Goal: Task Accomplishment & Management: Complete application form

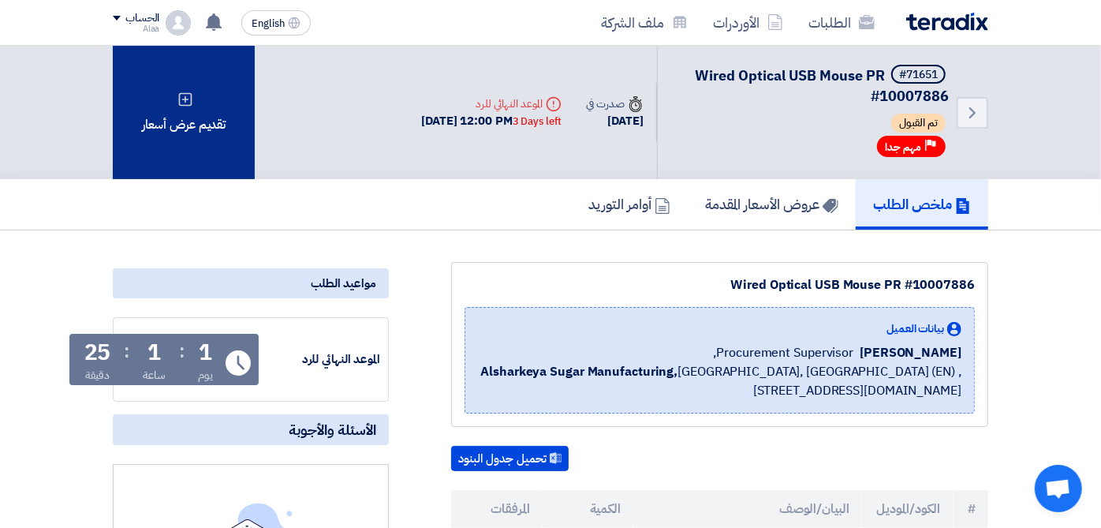
click at [124, 118] on div "تقديم عرض أسعار" at bounding box center [184, 112] width 142 height 133
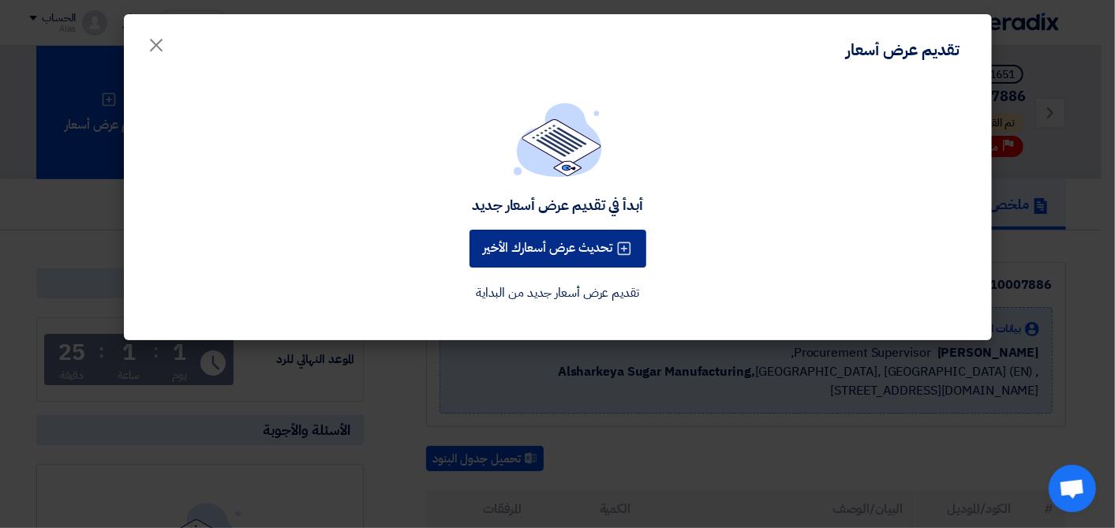
click at [555, 248] on button "تحديث عرض أسعارك الأخير" at bounding box center [557, 249] width 177 height 38
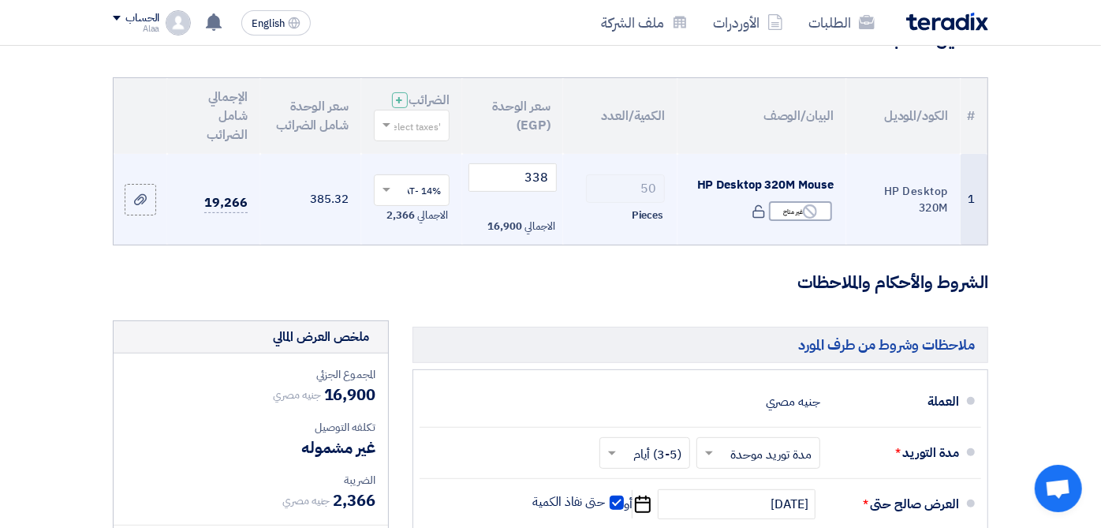
scroll to position [88, 0]
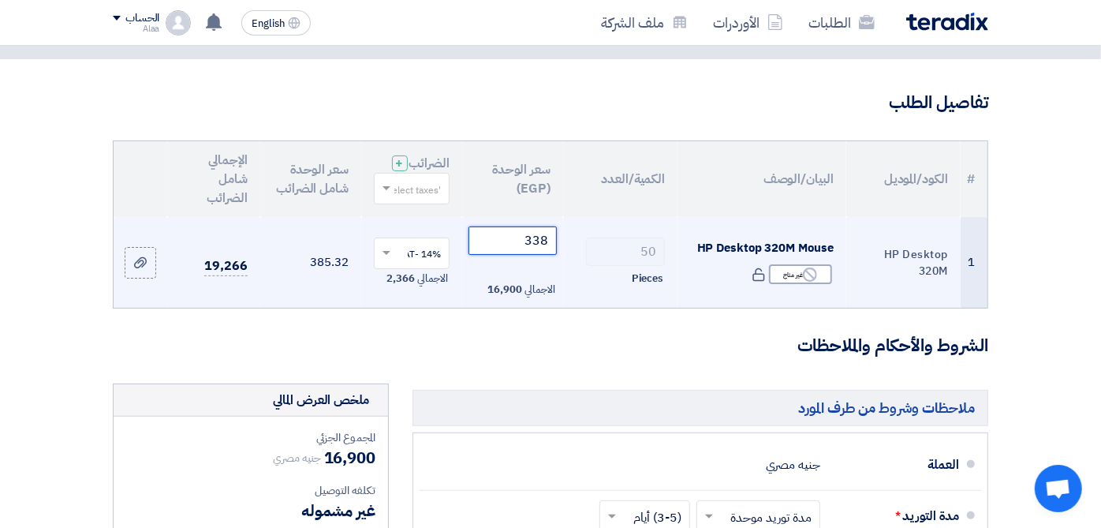
click at [474, 233] on input "338" at bounding box center [513, 240] width 88 height 28
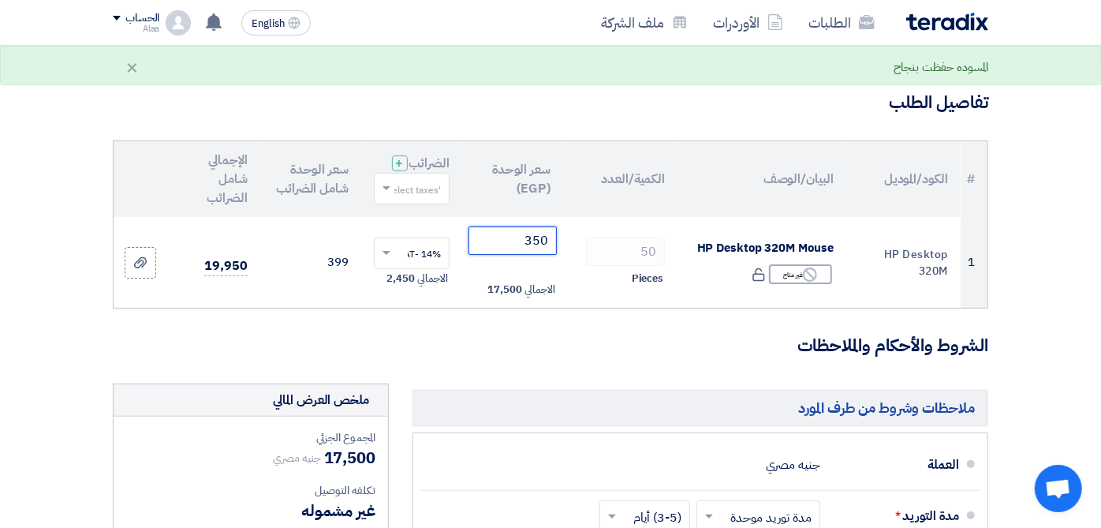
type input "350"
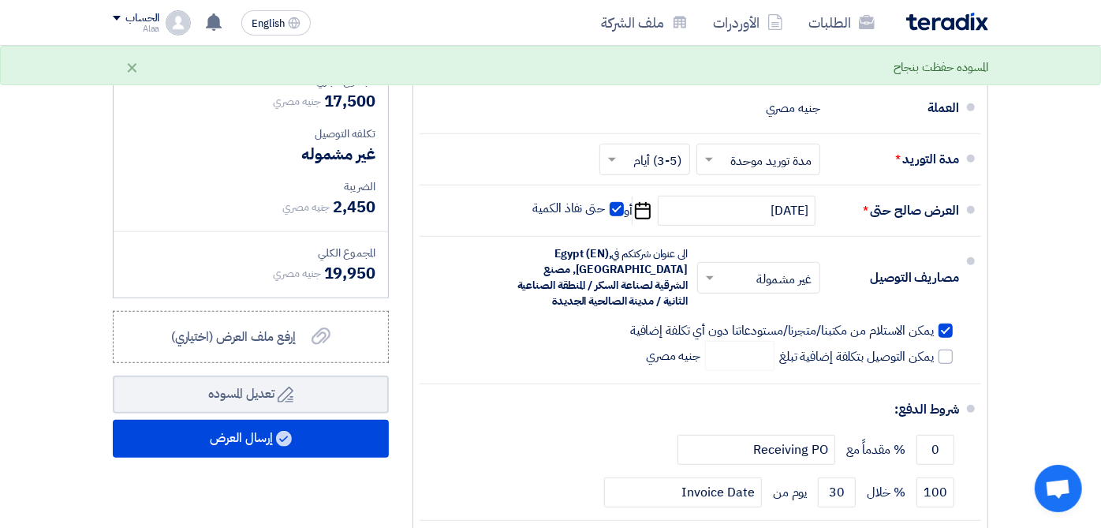
scroll to position [438, 0]
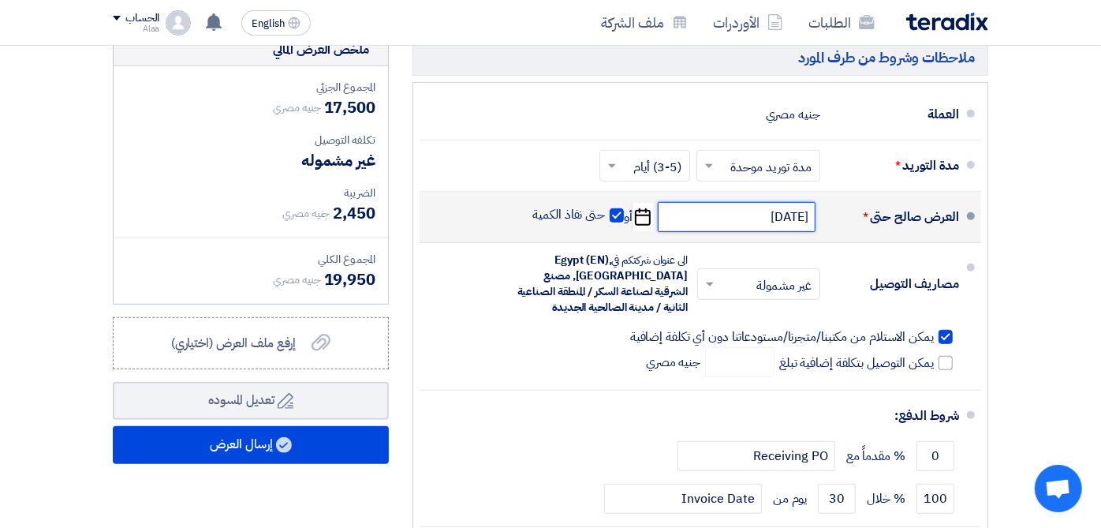
click at [779, 211] on input "[DATE]" at bounding box center [737, 217] width 158 height 30
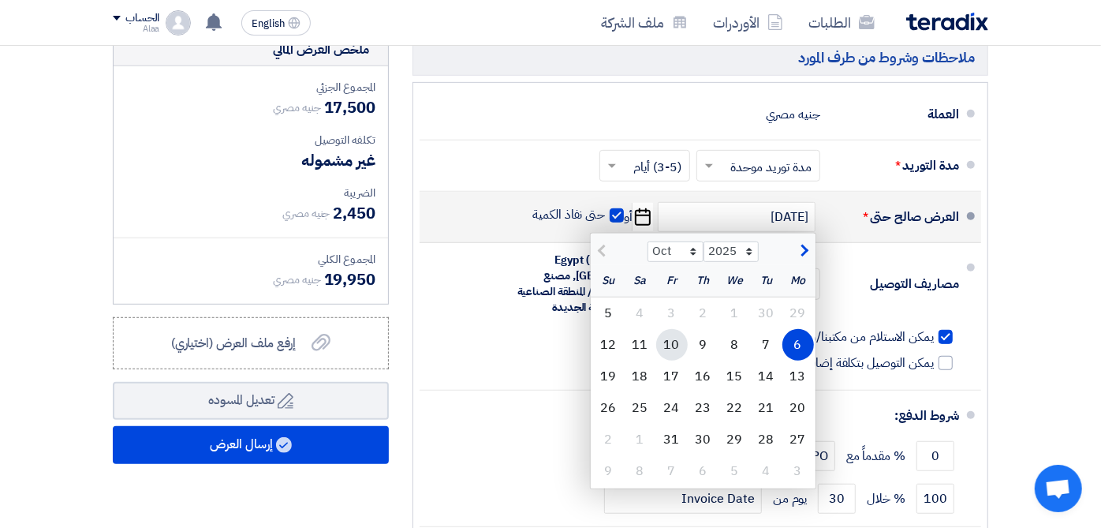
click at [688, 340] on div "10" at bounding box center [672, 345] width 32 height 32
type input "[DATE]"
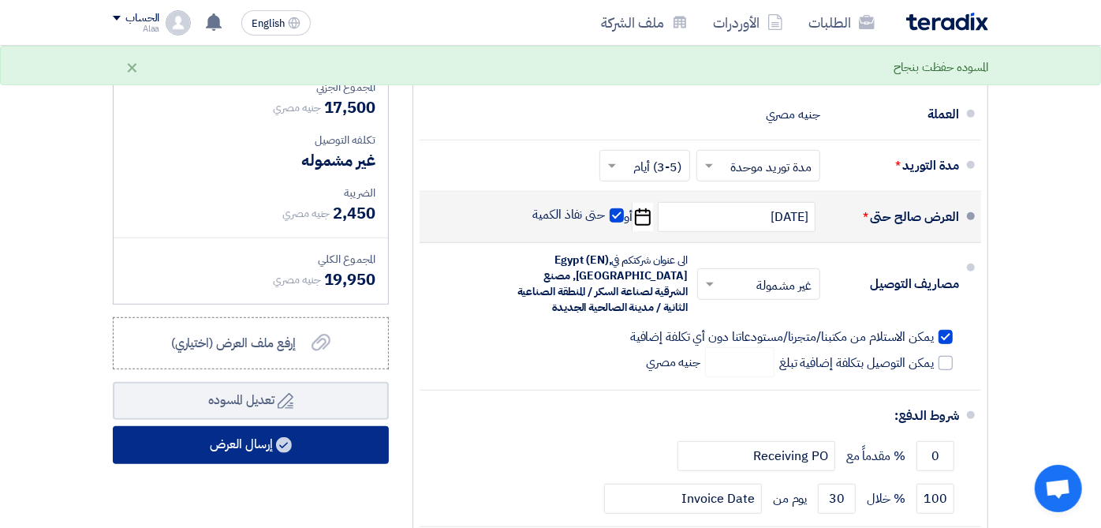
click at [242, 439] on button "إرسال العرض" at bounding box center [251, 445] width 276 height 38
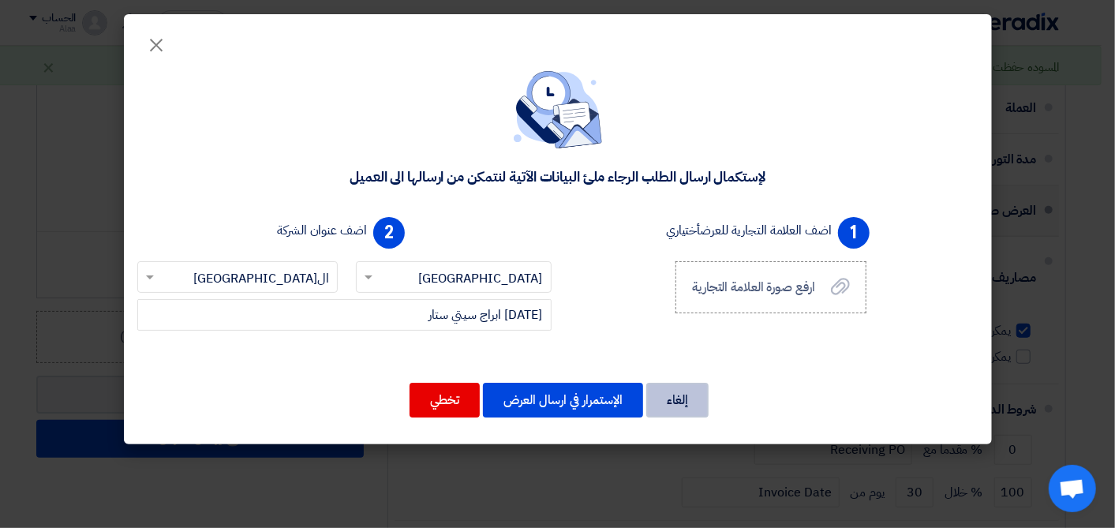
click at [689, 394] on button "إلغاء" at bounding box center [677, 400] width 62 height 35
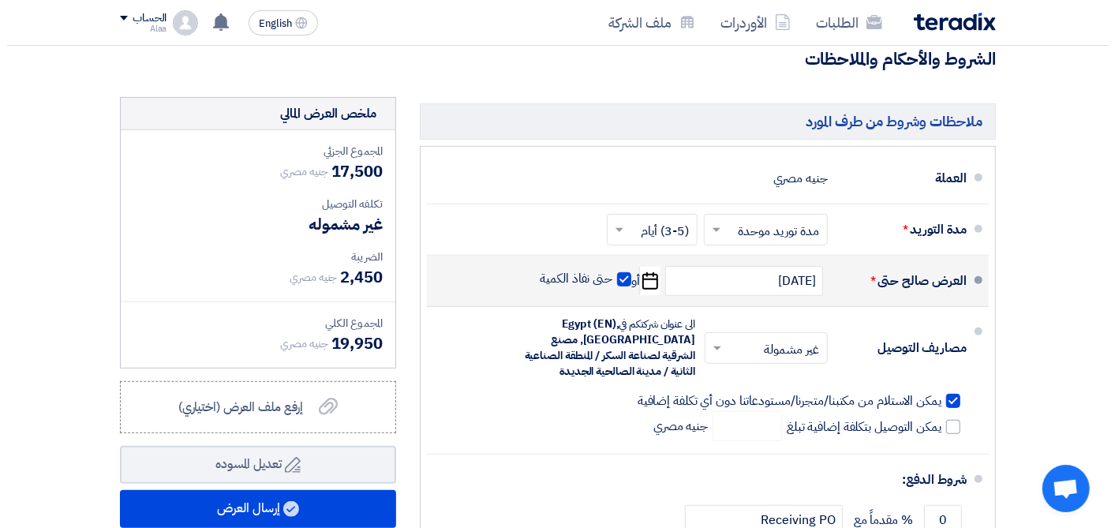
scroll to position [613, 0]
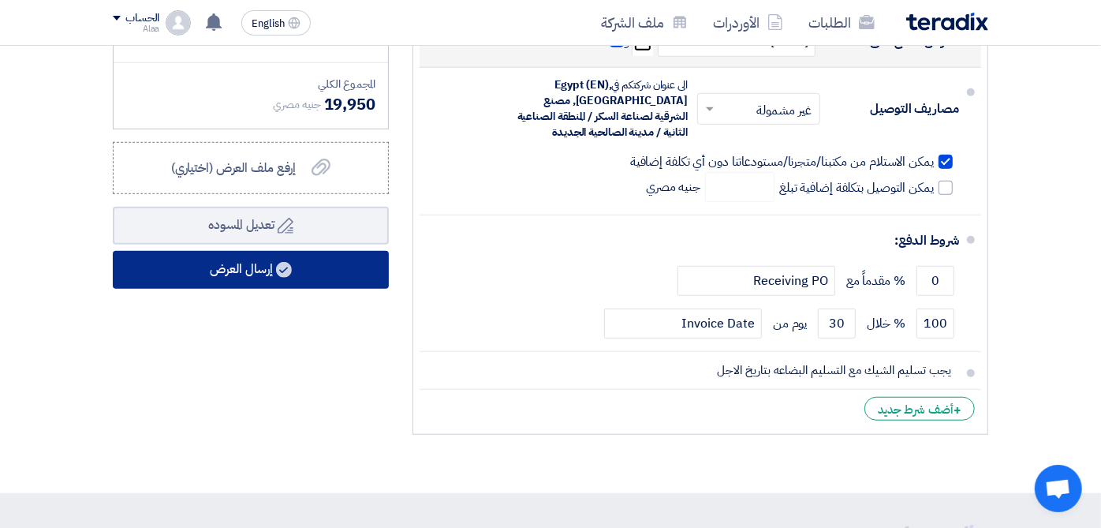
click at [275, 270] on button "إرسال العرض" at bounding box center [251, 270] width 276 height 38
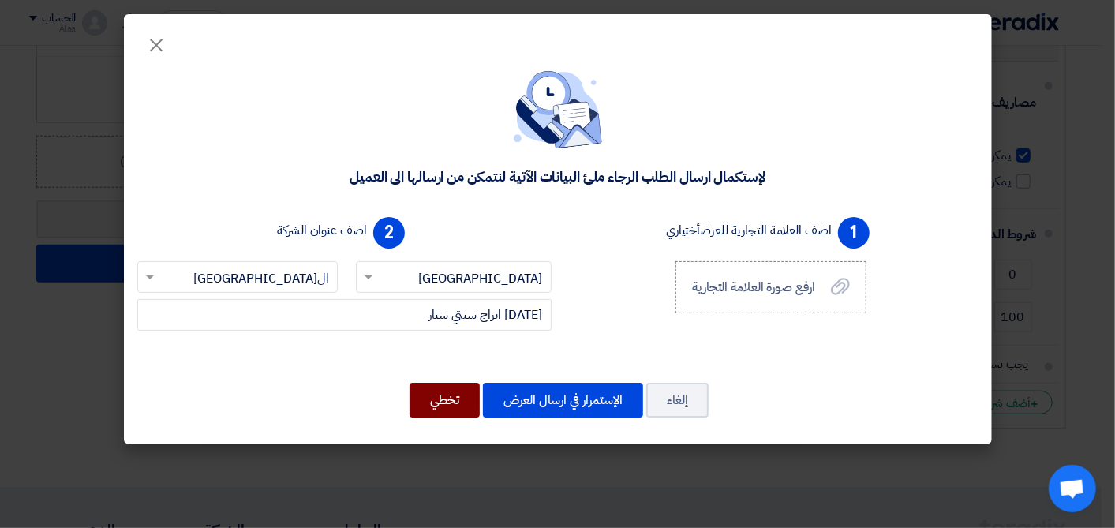
click at [446, 401] on button "تخطي" at bounding box center [444, 400] width 70 height 35
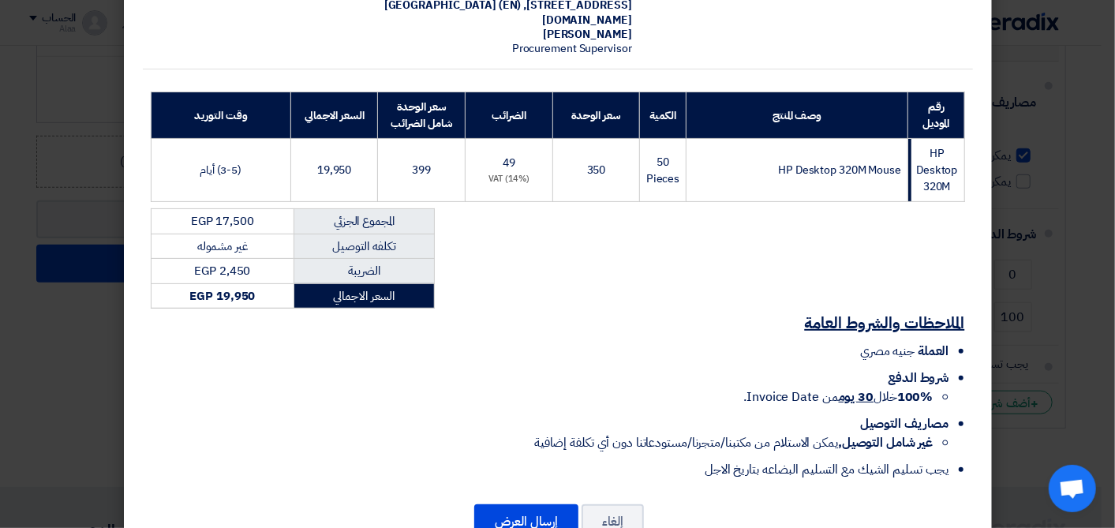
scroll to position [223, 0]
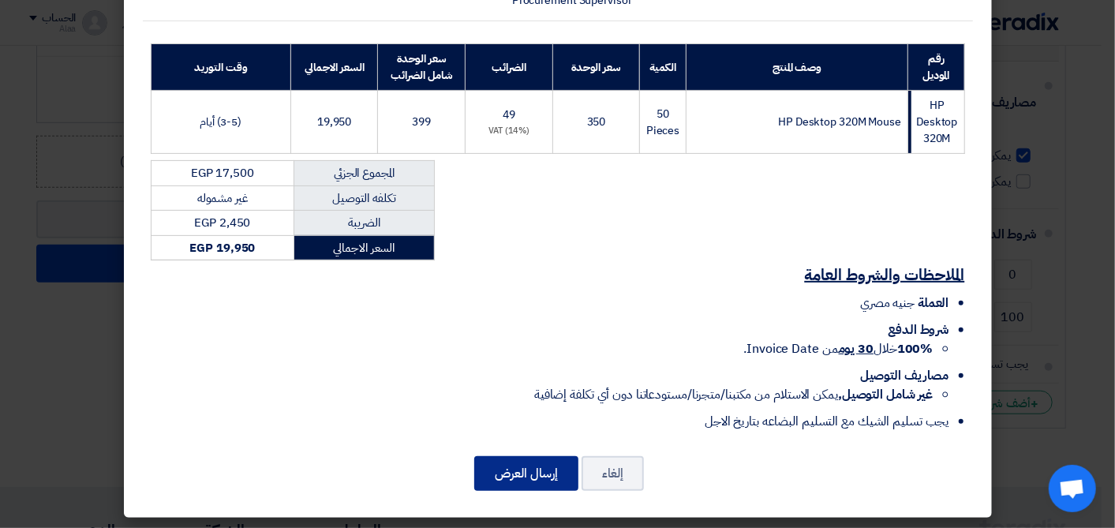
click at [521, 468] on button "إرسال العرض" at bounding box center [526, 473] width 104 height 35
